Goal: Understand process/instructions: Learn about a topic

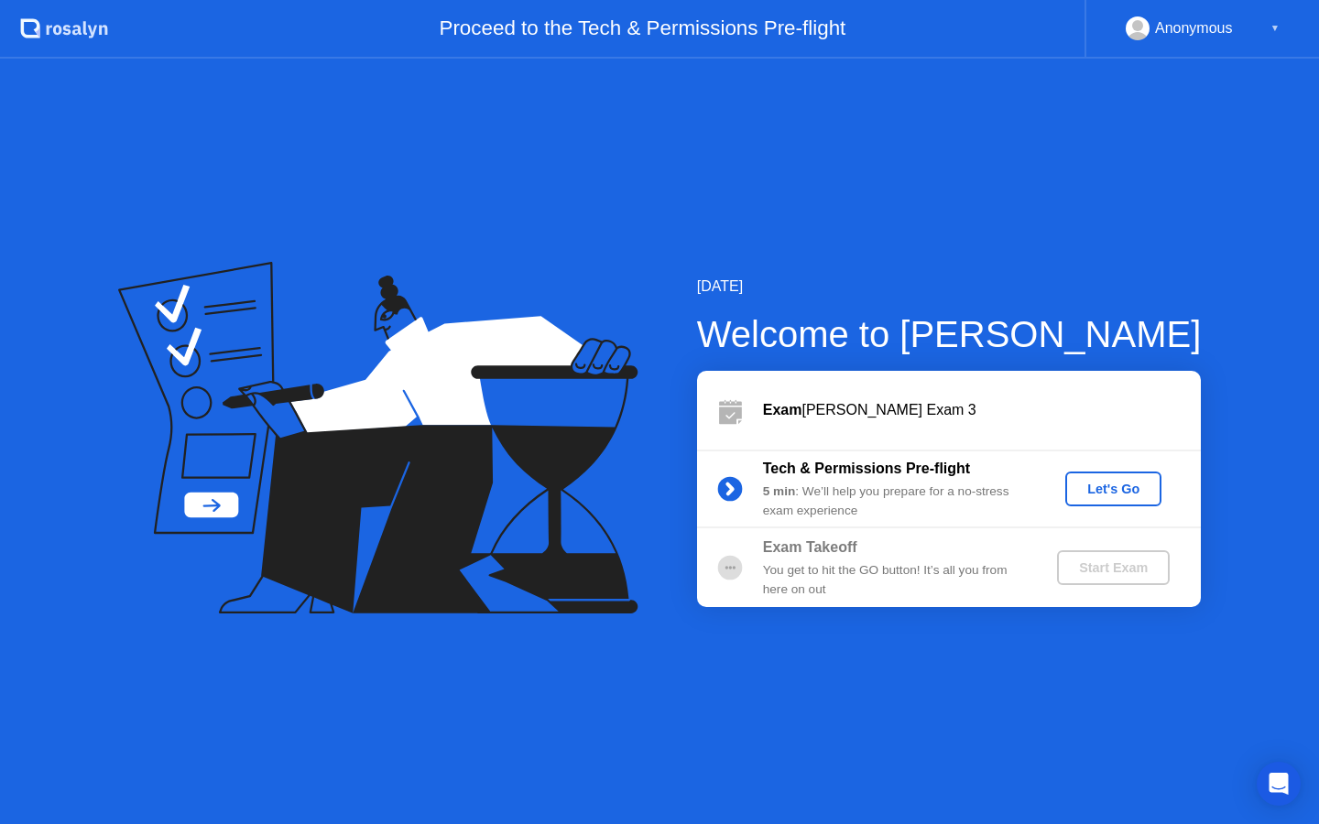
click at [1126, 484] on div "Let's Go" at bounding box center [1114, 489] width 82 height 15
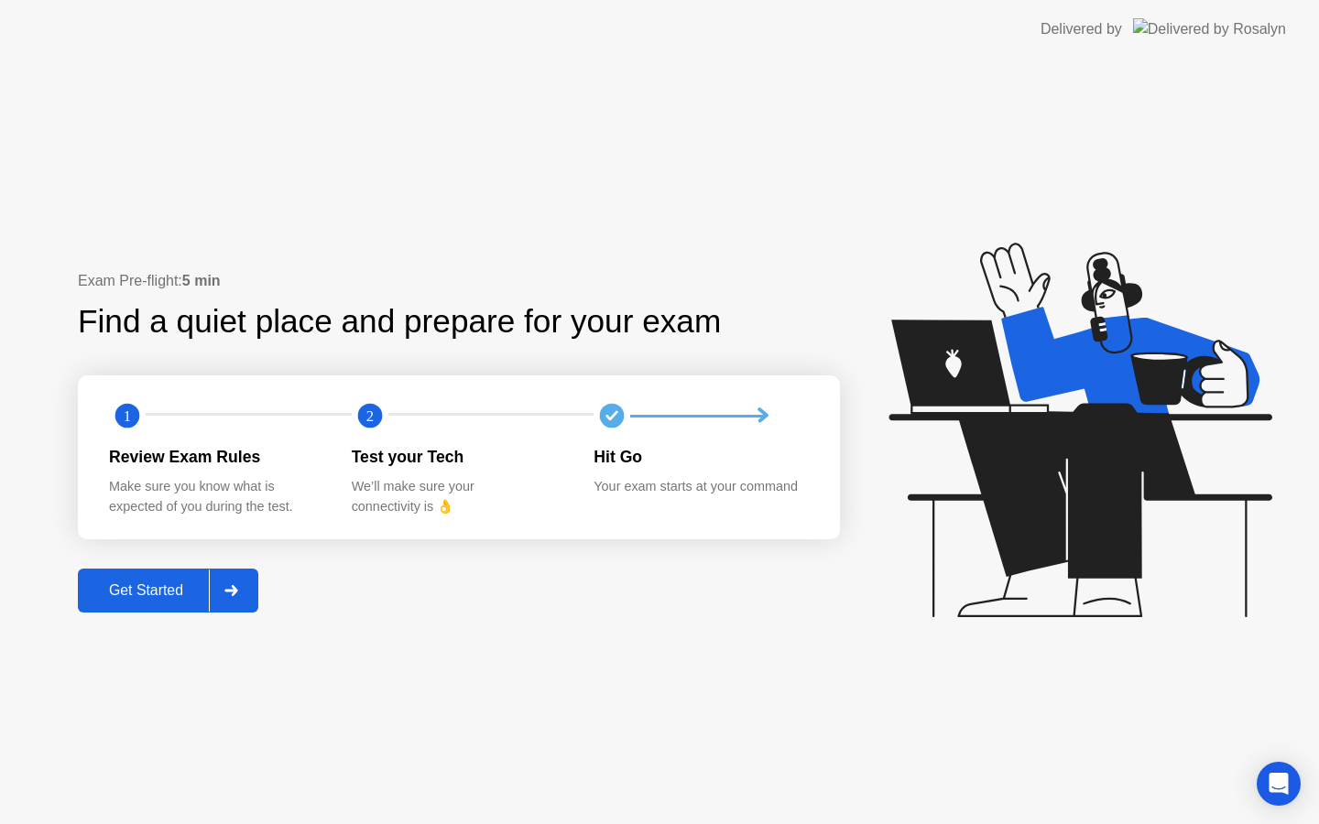
click at [158, 593] on div "Get Started" at bounding box center [145, 591] width 125 height 16
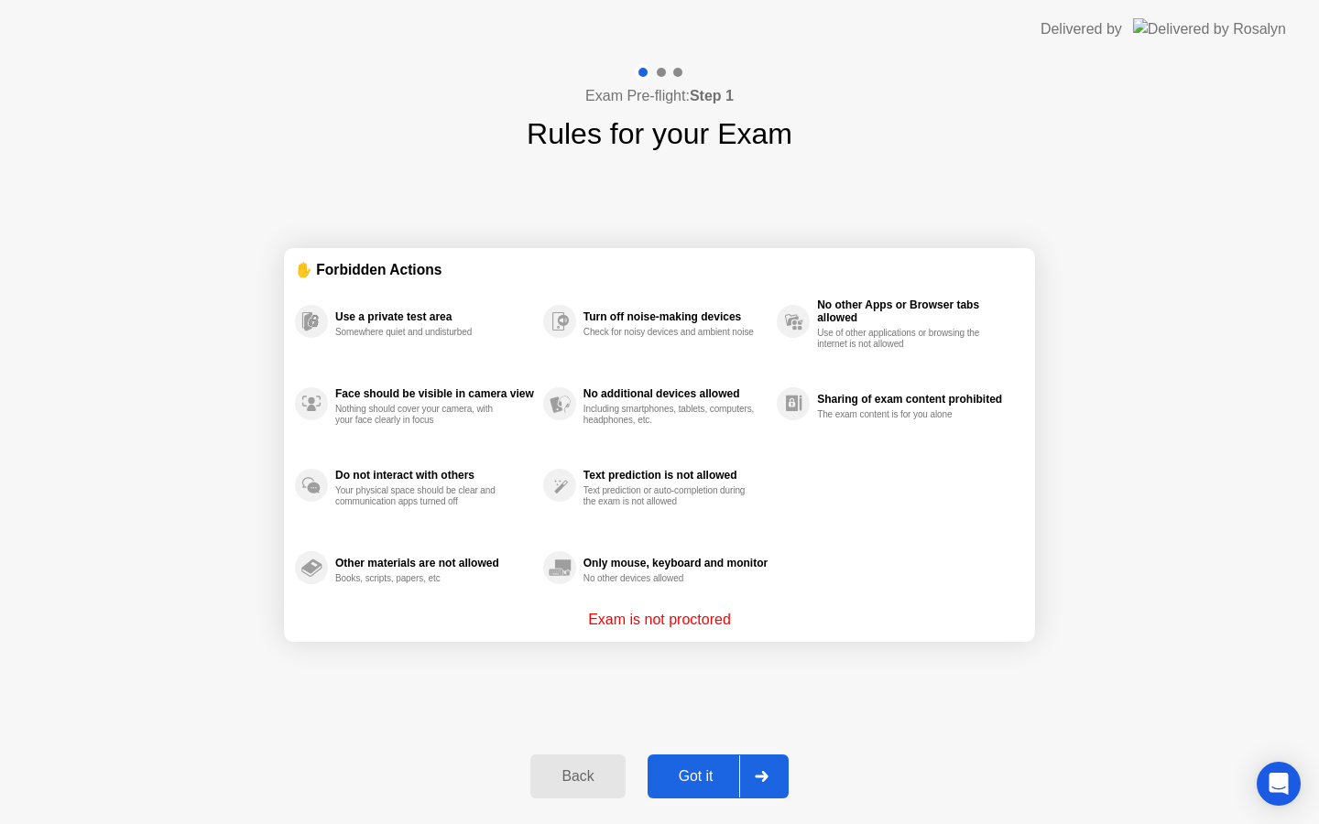
click at [703, 777] on div "Got it" at bounding box center [696, 776] width 86 height 16
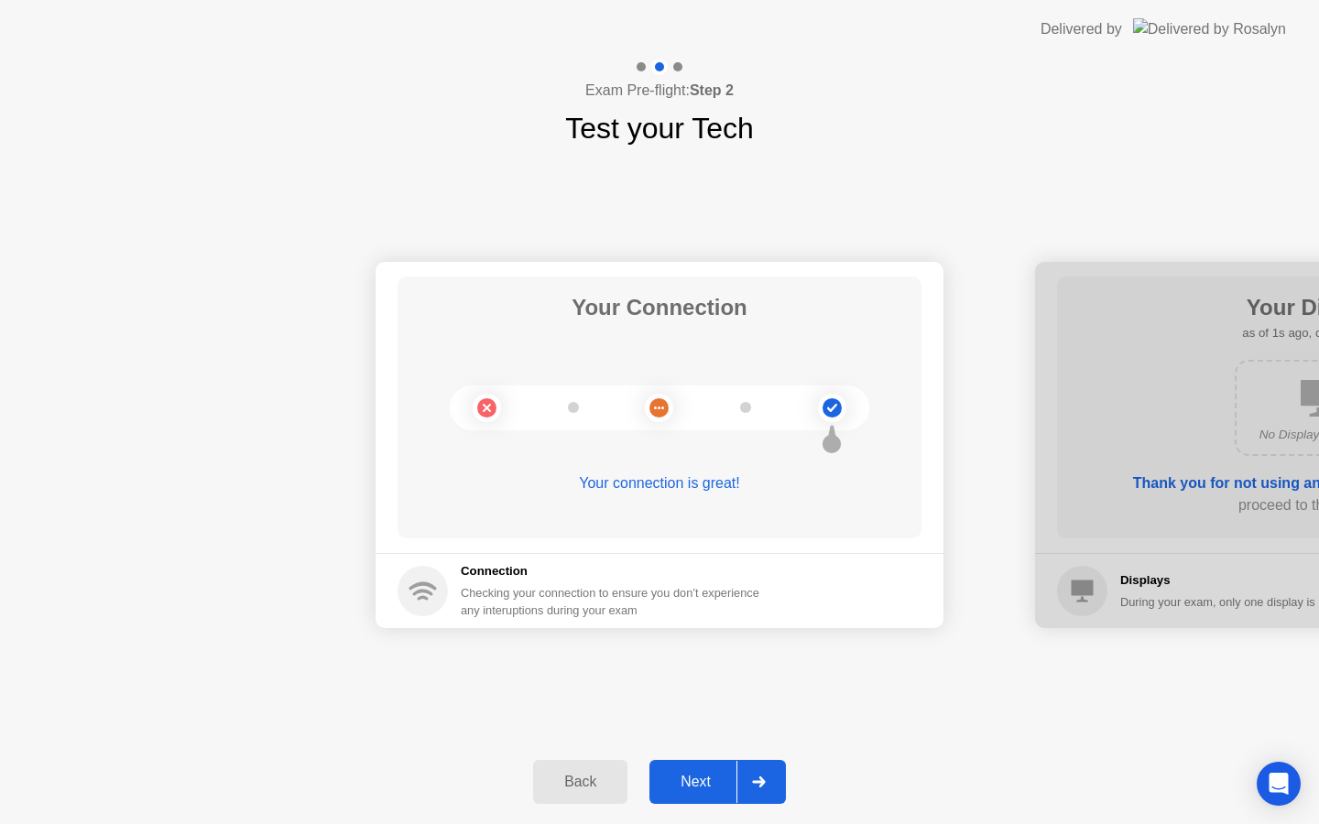
click at [708, 774] on div "Next" at bounding box center [696, 782] width 82 height 16
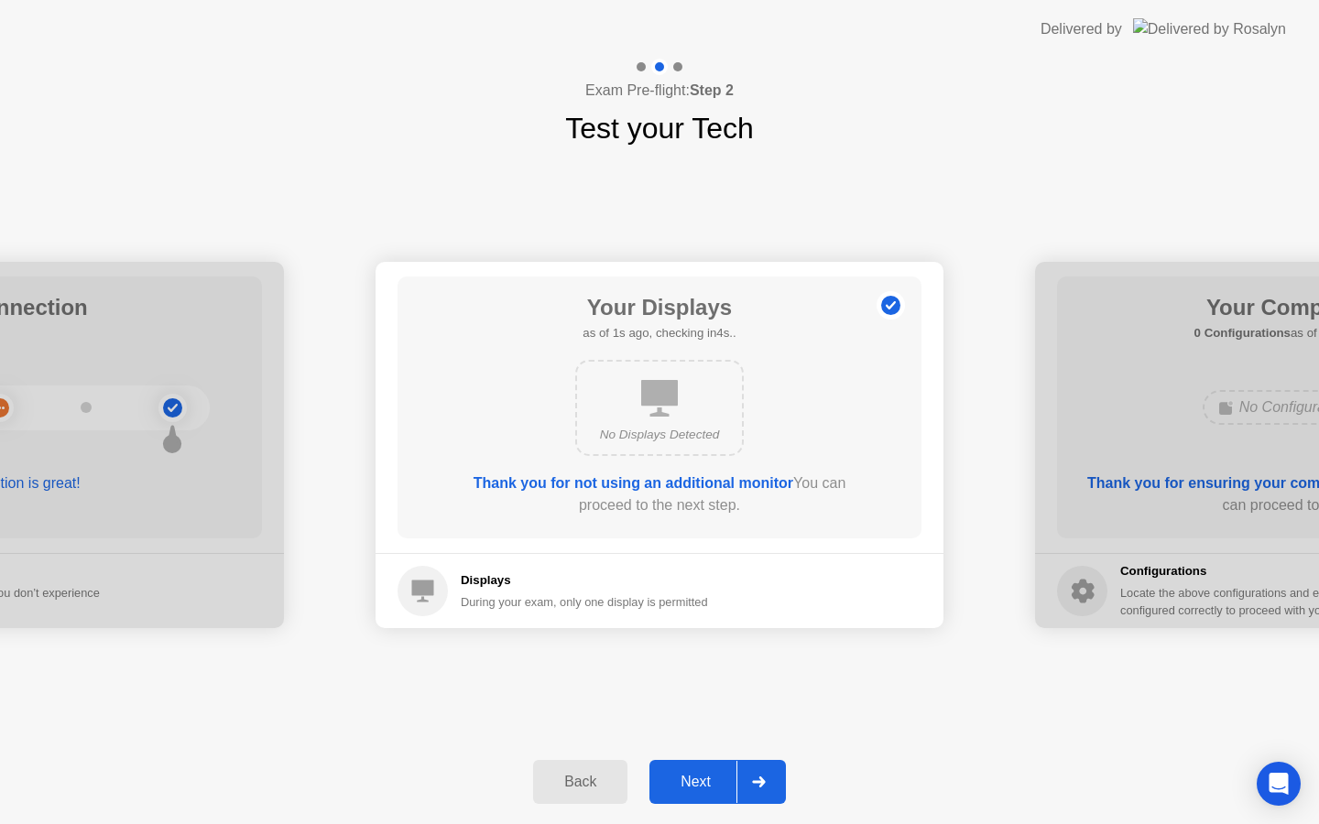
click at [708, 774] on div "Next" at bounding box center [696, 782] width 82 height 16
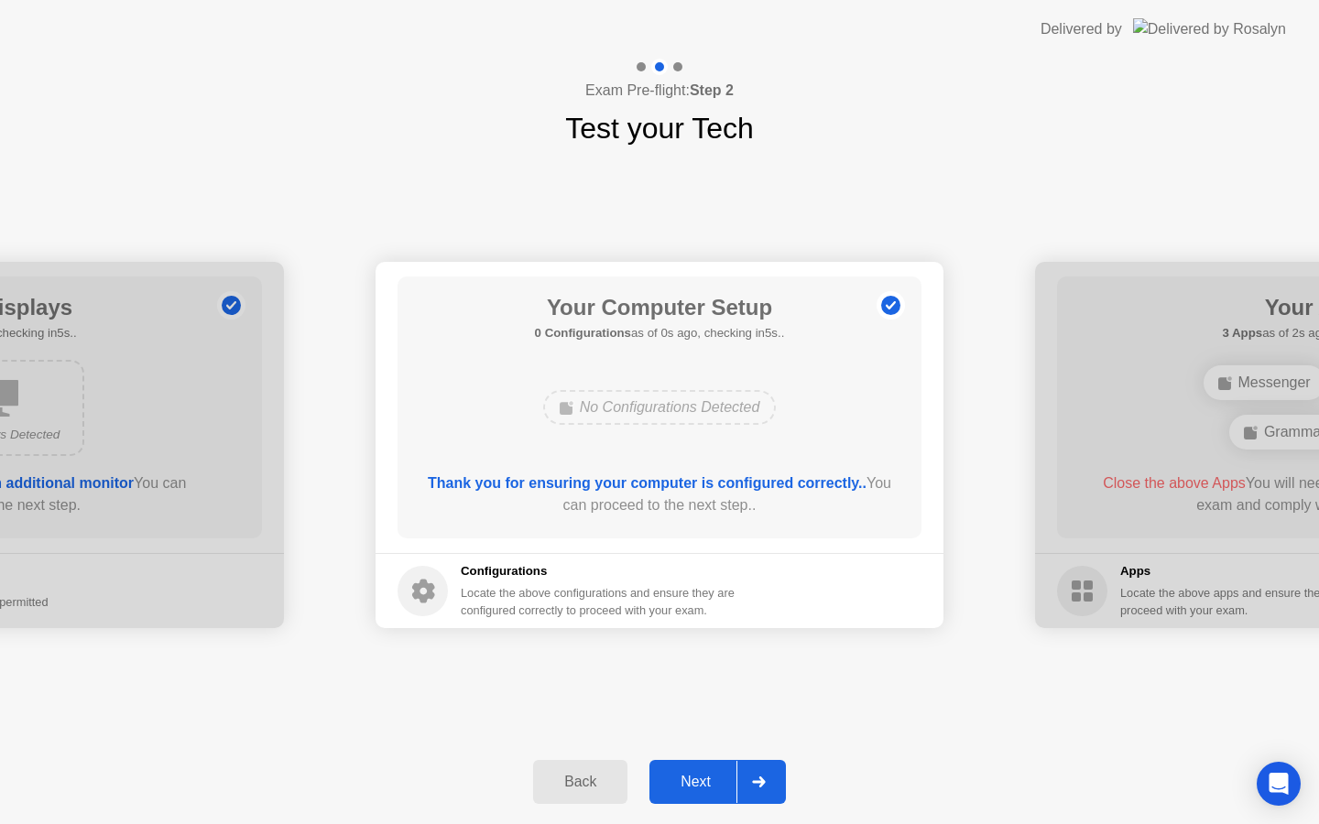
click at [708, 774] on div "Next" at bounding box center [696, 782] width 82 height 16
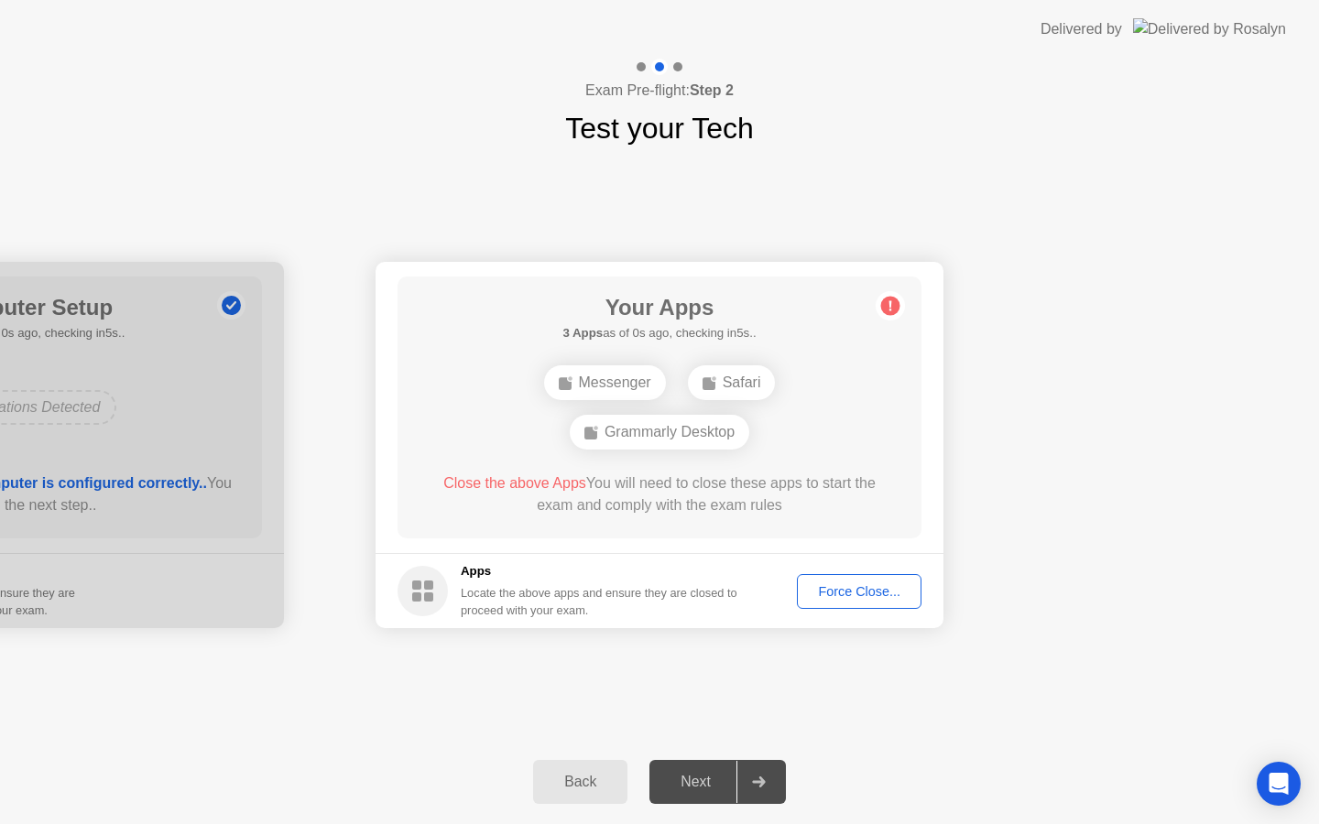
click at [708, 774] on div "Next" at bounding box center [696, 782] width 82 height 16
click at [703, 777] on div "Next" at bounding box center [696, 782] width 82 height 16
click at [898, 309] on circle at bounding box center [890, 306] width 19 height 19
click at [557, 790] on div "Back" at bounding box center [580, 782] width 83 height 16
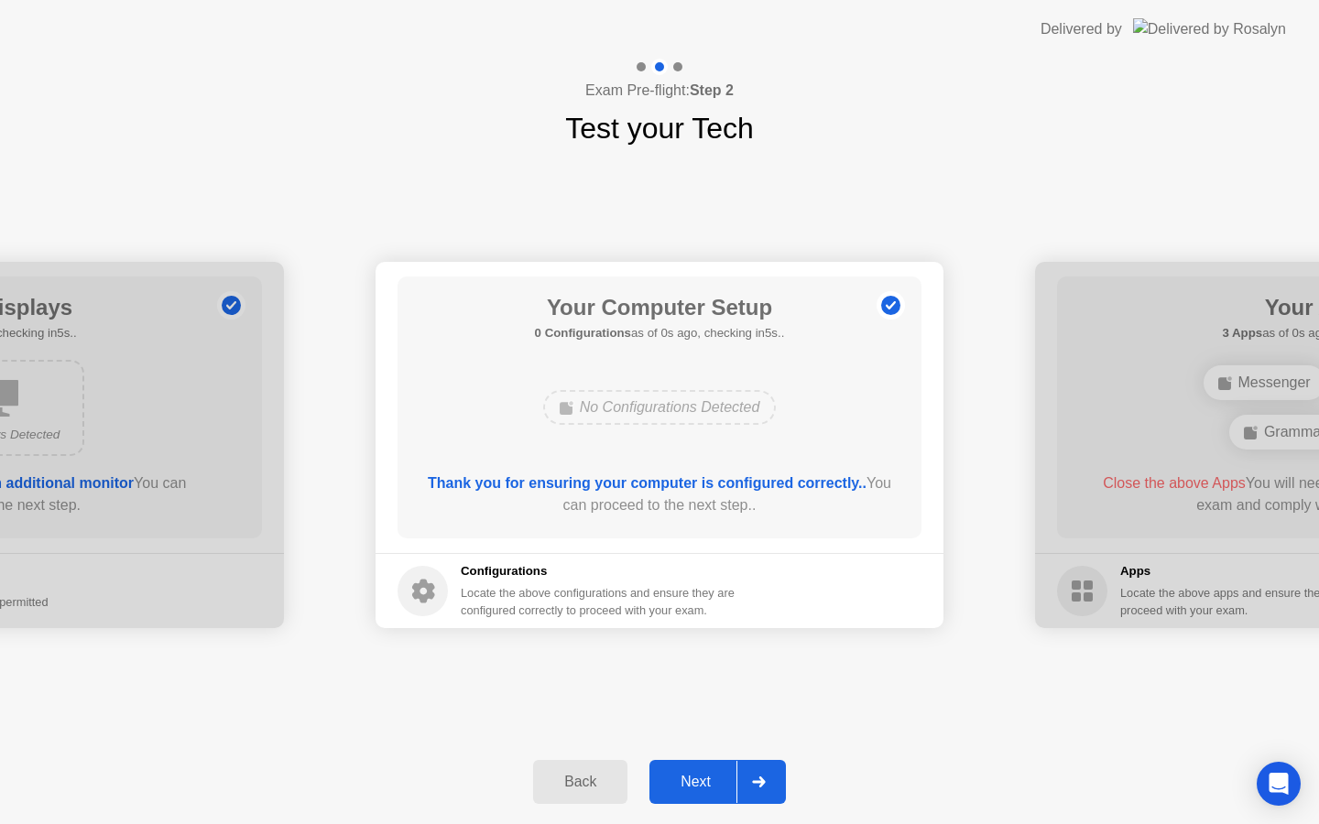
click at [557, 790] on div "Back" at bounding box center [580, 782] width 83 height 16
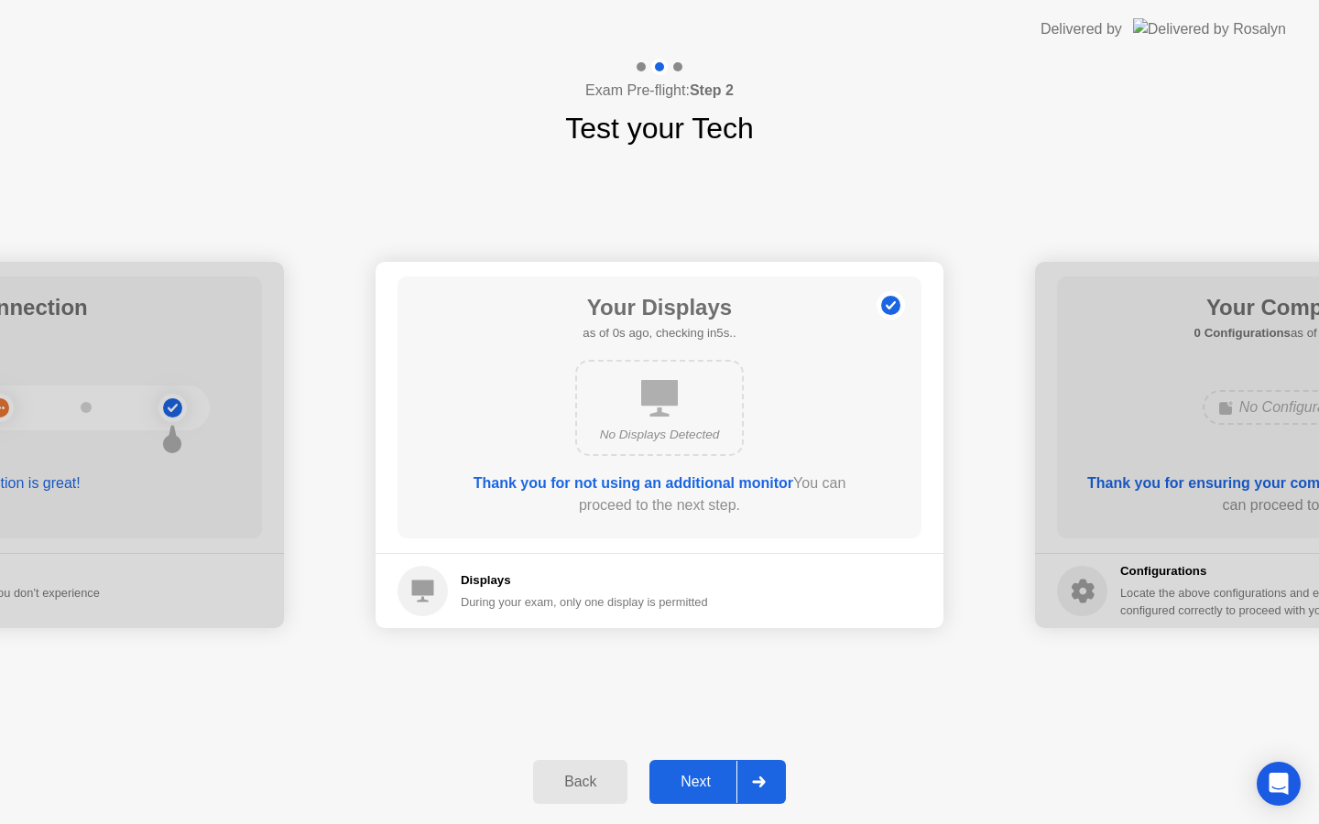
click at [557, 790] on div "Back" at bounding box center [580, 782] width 83 height 16
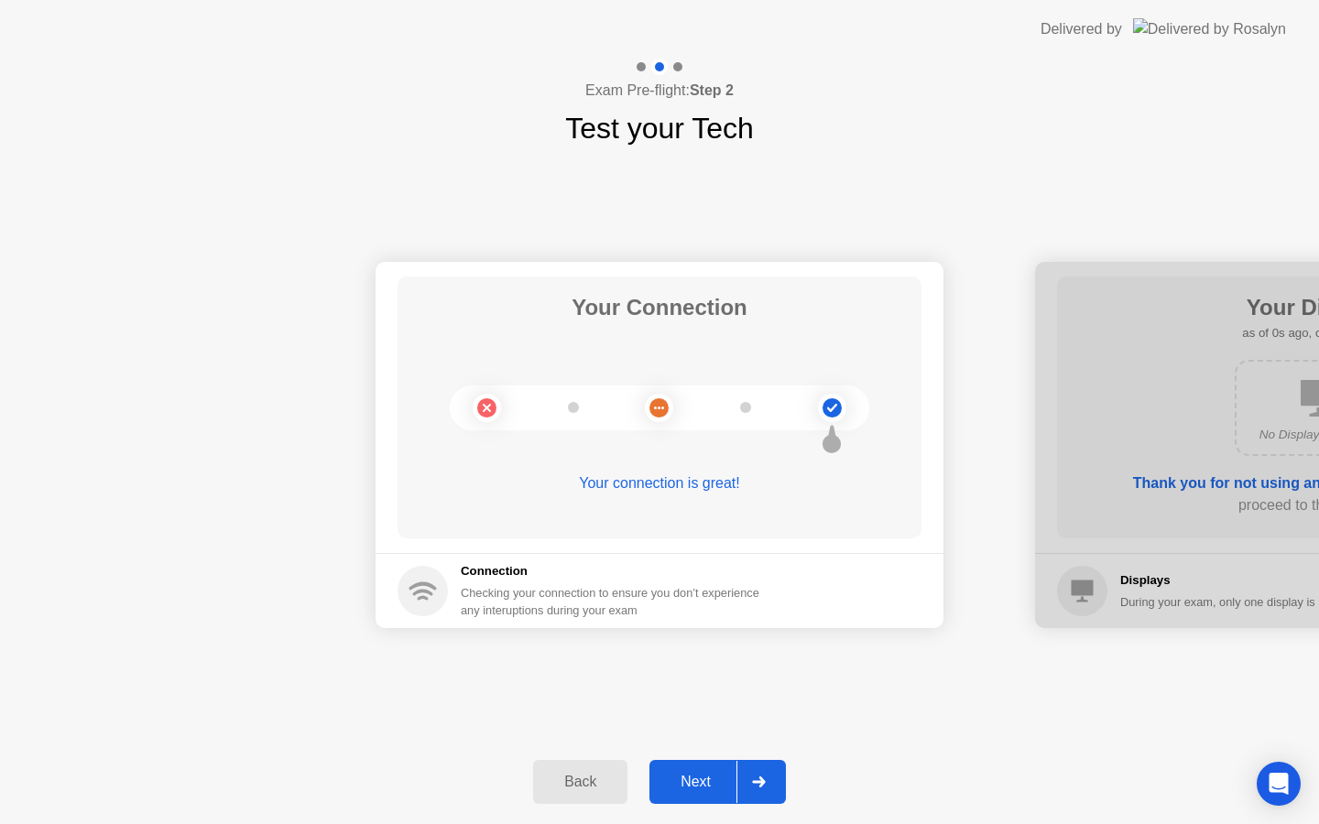
click at [557, 790] on div "Back" at bounding box center [580, 782] width 83 height 16
